Goal: Information Seeking & Learning: Learn about a topic

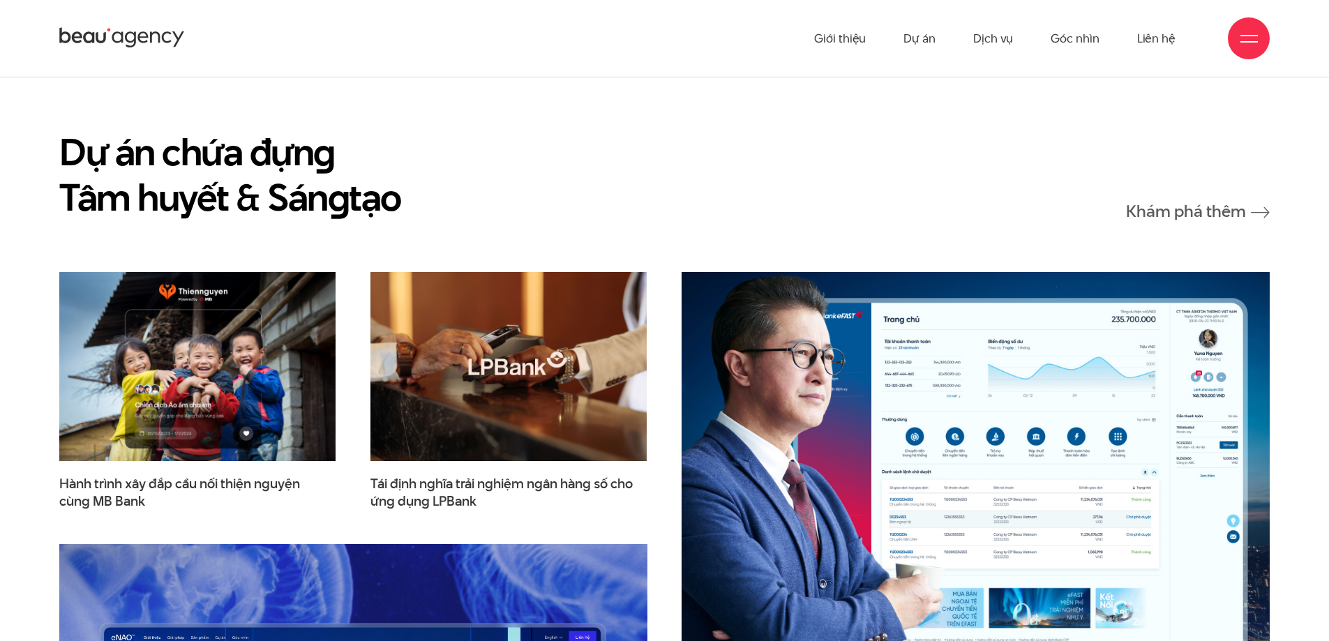
scroll to position [1326, 0]
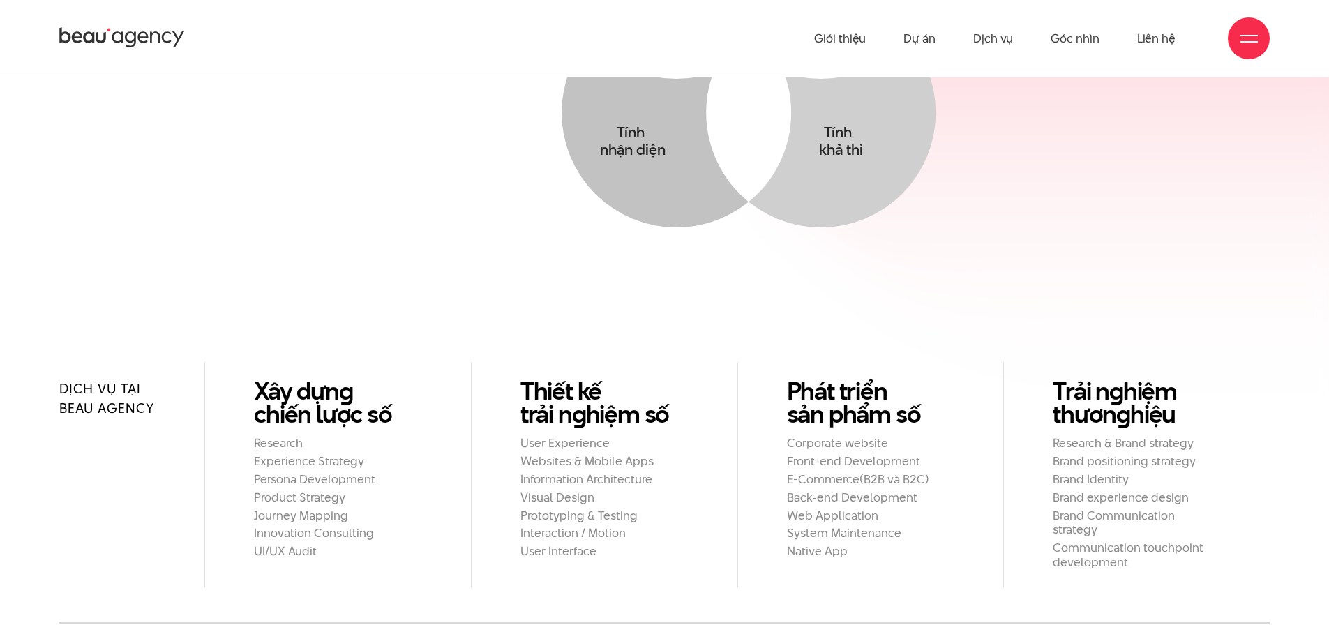
click at [952, 40] on ul "Giới thiệu Dự án Dịch vụ Góc nhìn Liên hệ" at bounding box center [994, 38] width 361 height 77
click at [934, 41] on link "Dự án" at bounding box center [919, 38] width 32 height 77
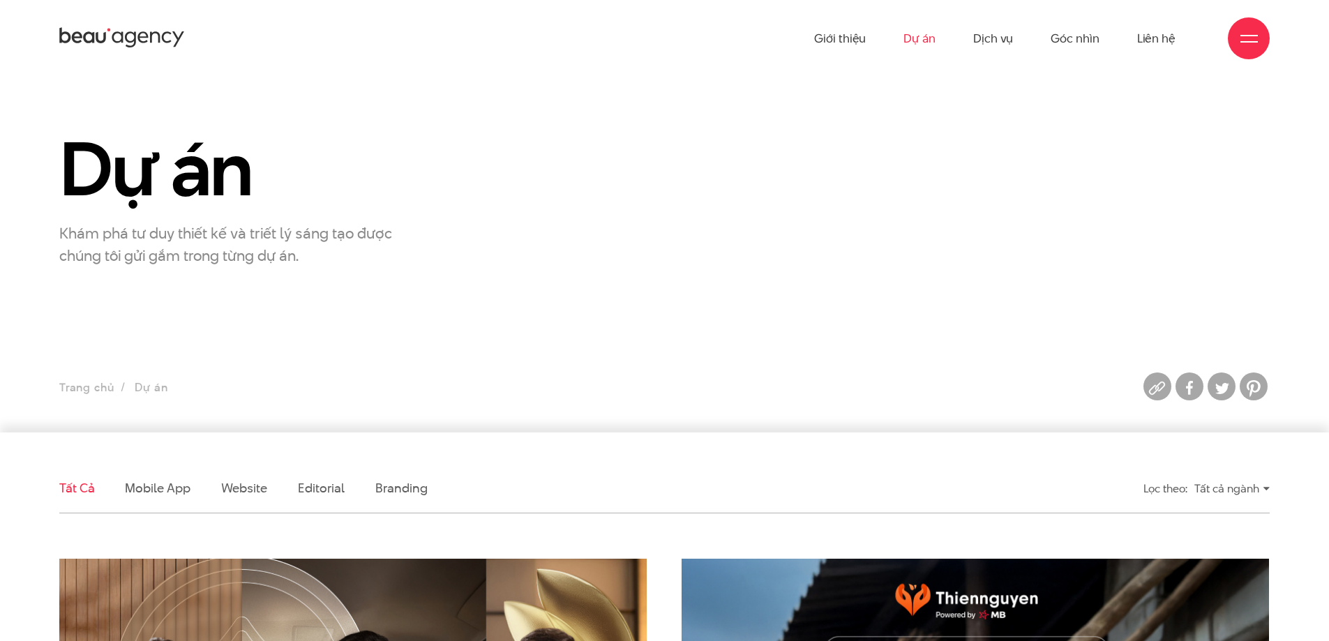
click at [1001, 31] on link "Dịch vụ" at bounding box center [993, 38] width 40 height 77
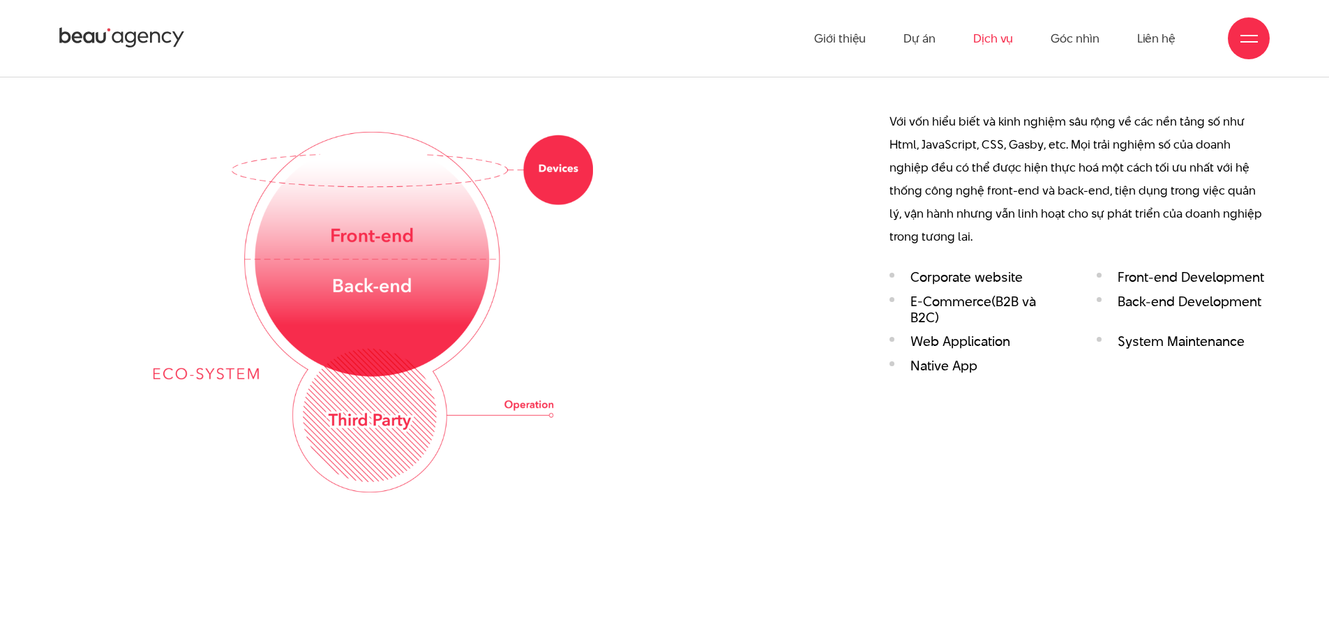
scroll to position [2372, 0]
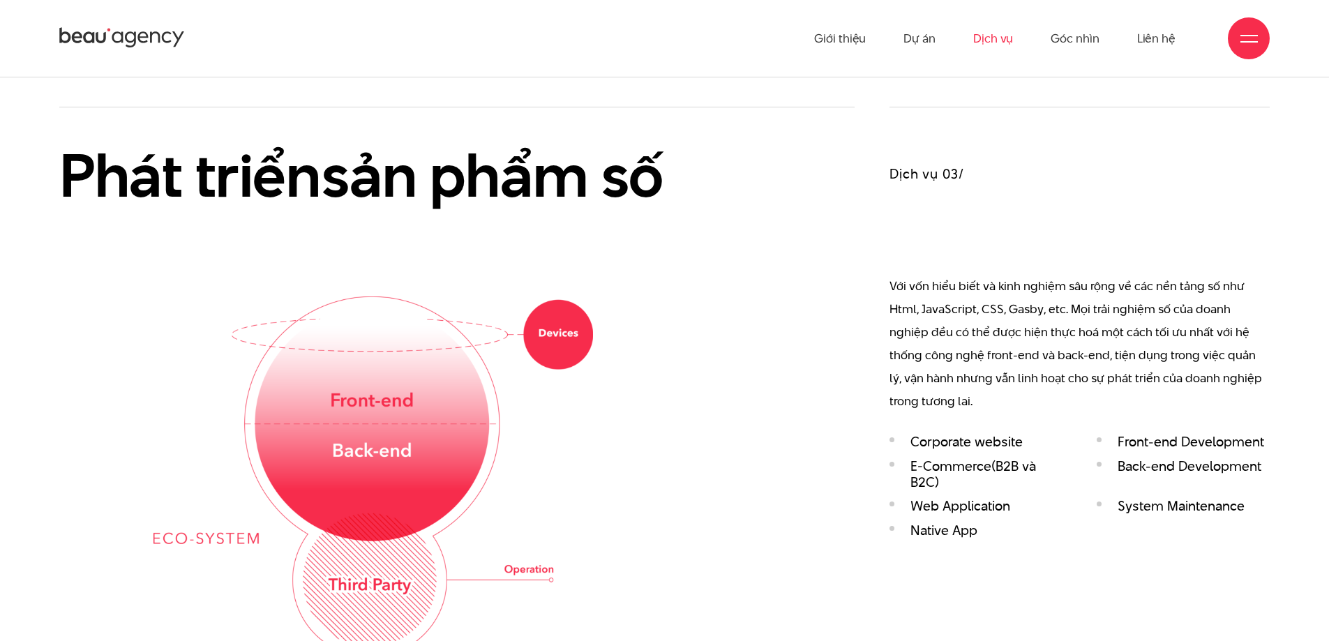
drag, startPoint x: 938, startPoint y: 181, endPoint x: 982, endPoint y: 296, distance: 123.5
click at [939, 187] on div "Dịch vụ 03/ Với vốn hiểu biết và kinh nghiệm sâu rộng về các nền tảng số như Ht…" at bounding box center [1080, 327] width 380 height 440
click at [983, 298] on p "Với vốn hiểu biết và kinh nghiệm sâu rộng về các nền tảng số như Html, JavaScri…" at bounding box center [1080, 344] width 380 height 138
click at [1005, 367] on p "Với vốn hiểu biết và kinh nghiệm sâu rộng về các nền tảng số như Html, JavaScri…" at bounding box center [1080, 344] width 380 height 138
click at [956, 436] on div "Dịch vụ 03/ Với vốn hiểu biết và kinh nghiệm sâu rộng về các nền tảng số như Ht…" at bounding box center [1080, 327] width 380 height 440
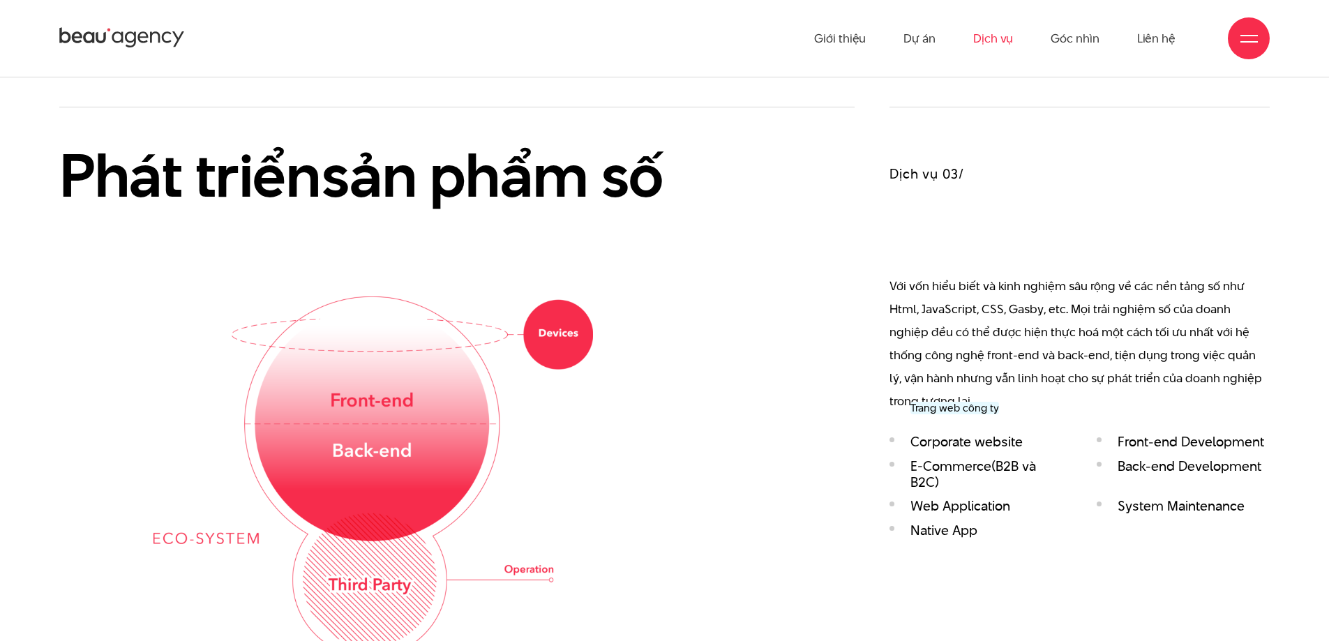
drag, startPoint x: 957, startPoint y: 453, endPoint x: 887, endPoint y: 467, distance: 71.3
click at [957, 453] on ul "Corporate website Front-end Development E-Commerce(B2B và B2C) Back-end Develop…" at bounding box center [1080, 490] width 380 height 112
click at [187, 450] on img at bounding box center [373, 477] width 440 height 361
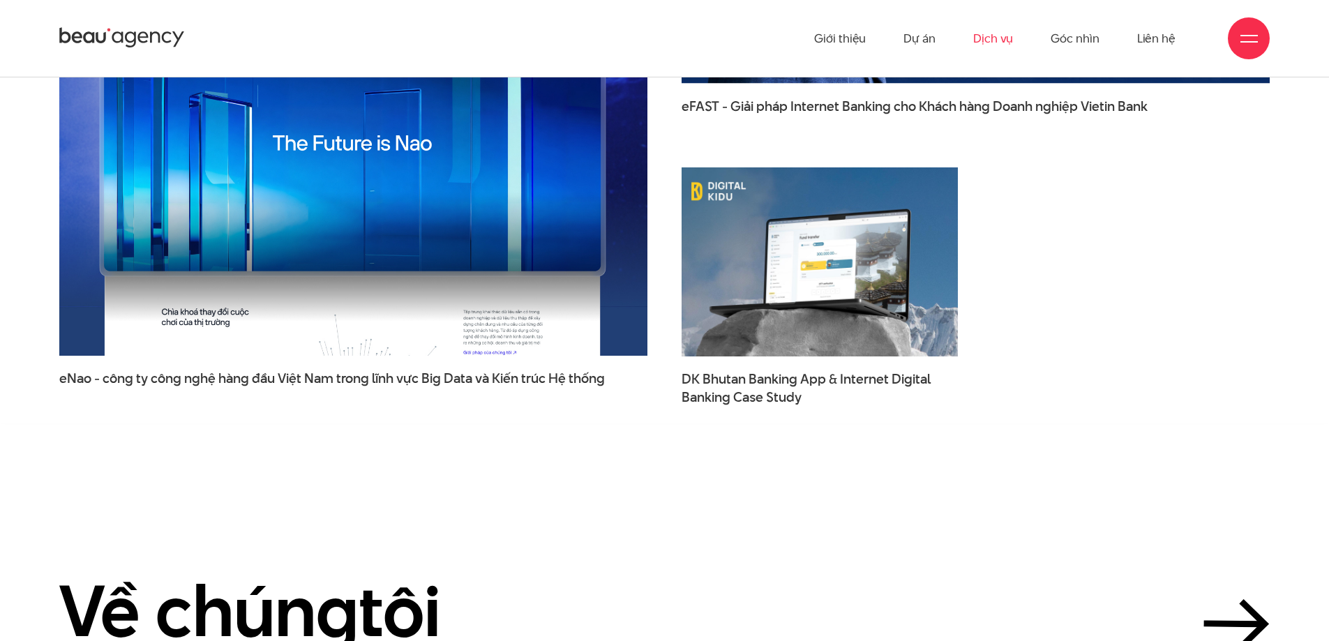
scroll to position [4322, 0]
